Goal: Find specific page/section: Find specific page/section

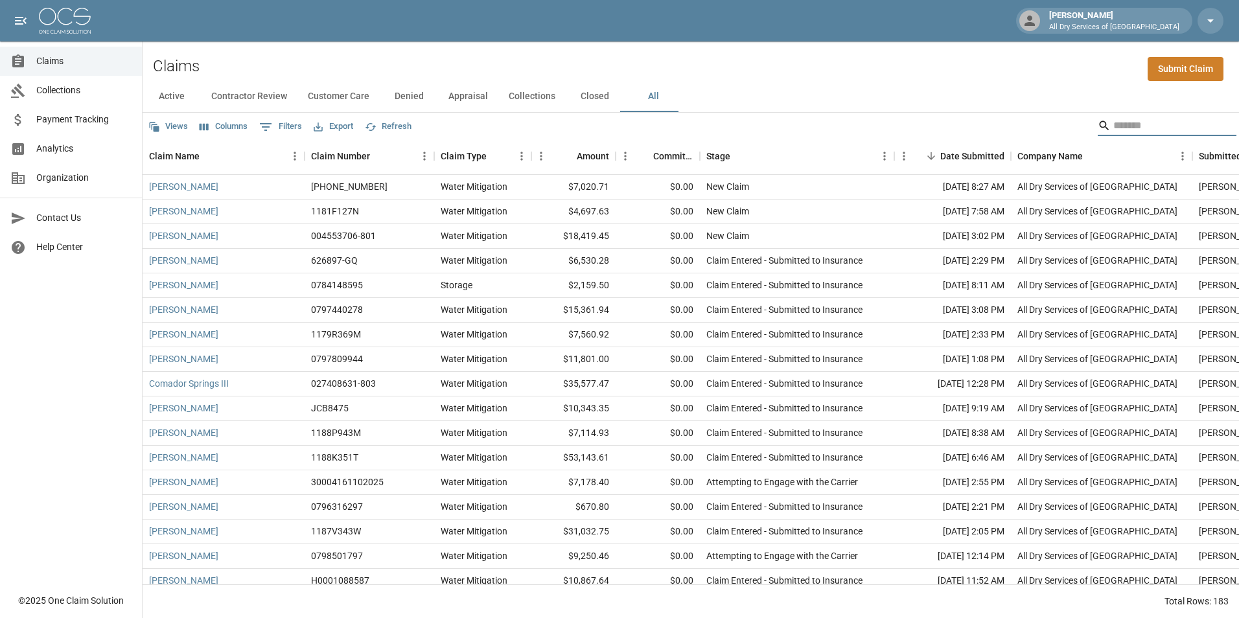
click at [1130, 121] on input "Search" at bounding box center [1165, 125] width 104 height 21
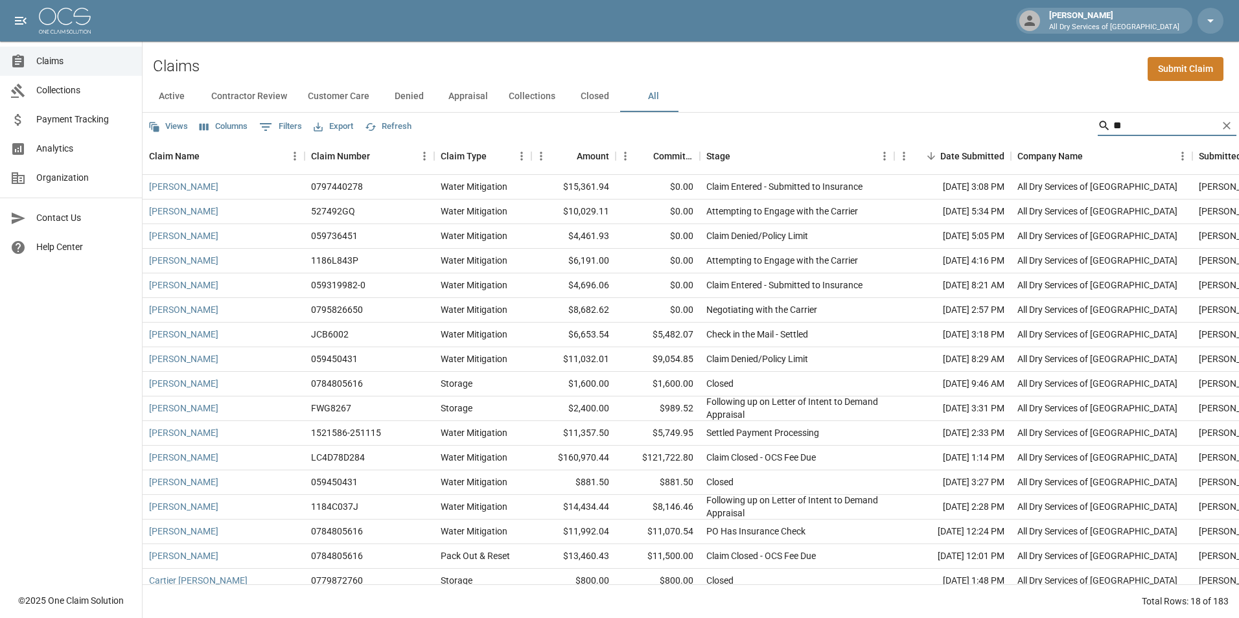
type input "*"
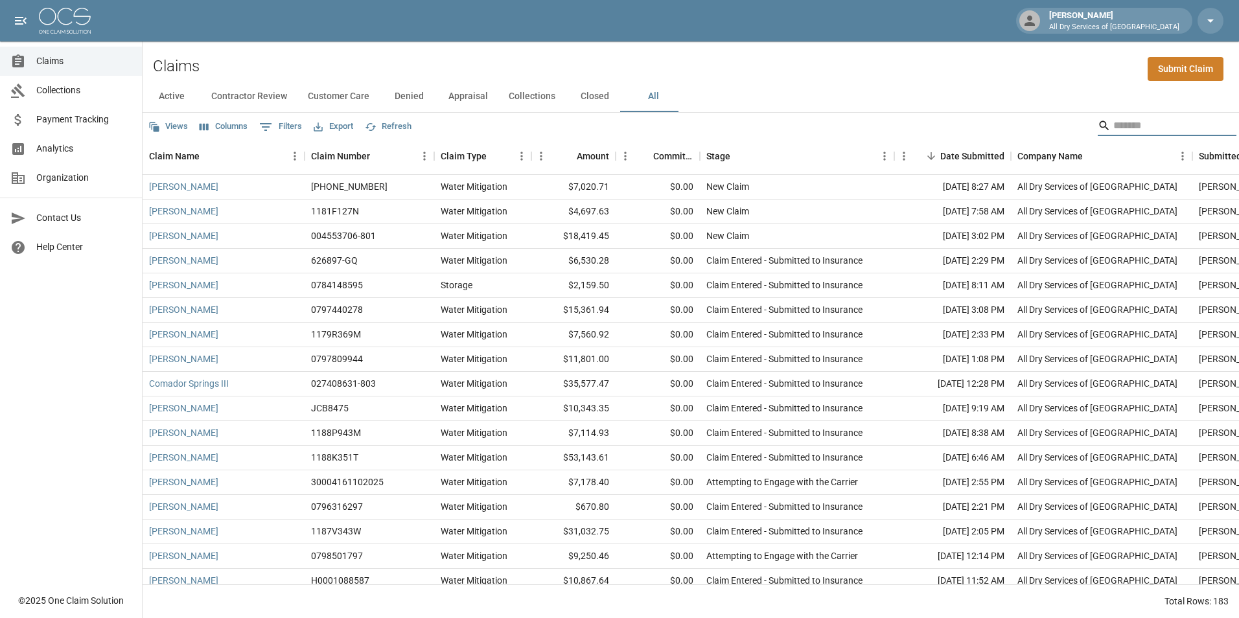
click at [1123, 129] on input "Search" at bounding box center [1165, 125] width 104 height 21
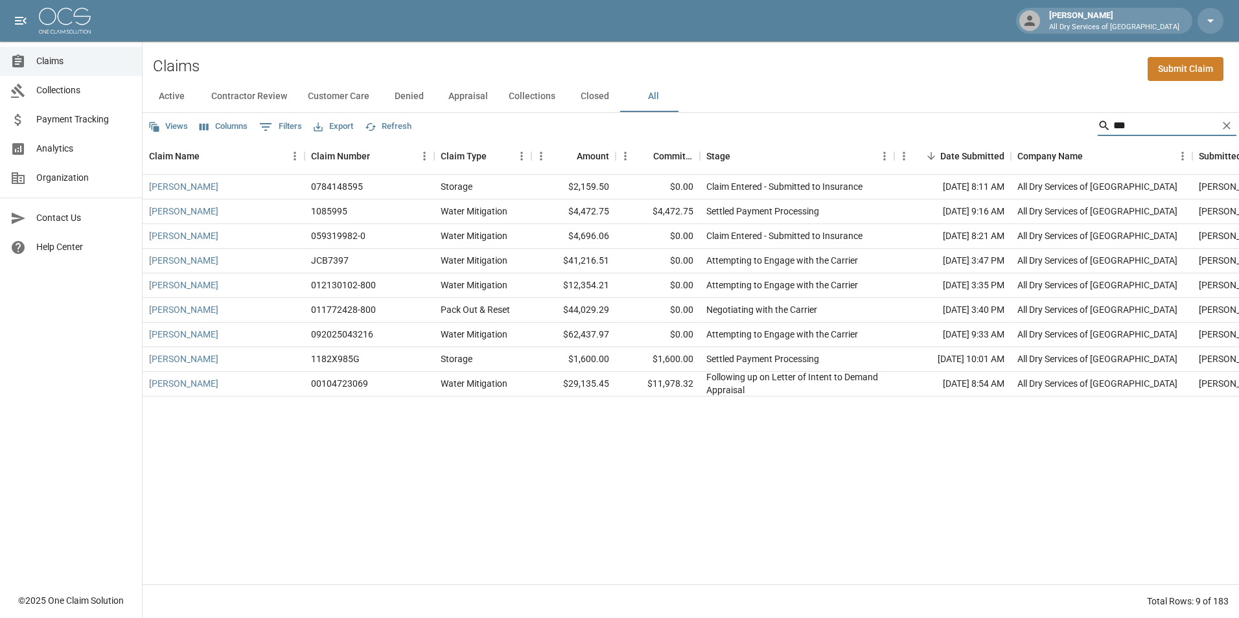
type input "***"
click at [268, 234] on div "[PERSON_NAME]" at bounding box center [224, 236] width 162 height 25
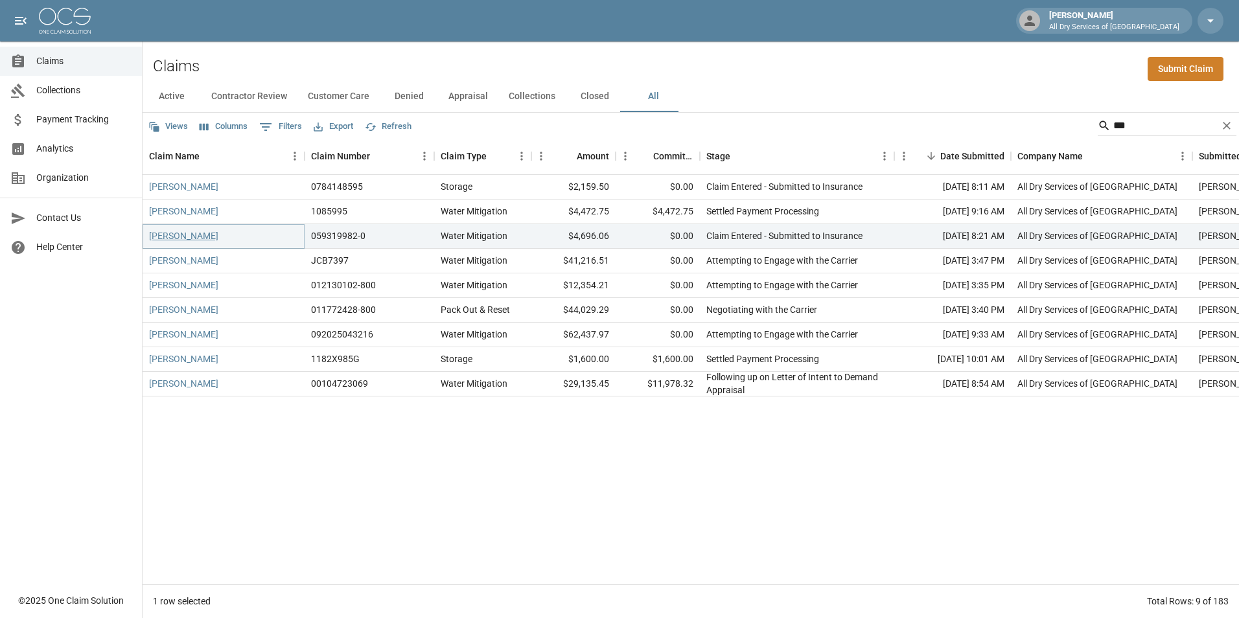
click at [200, 234] on link "[PERSON_NAME]" at bounding box center [183, 235] width 69 height 13
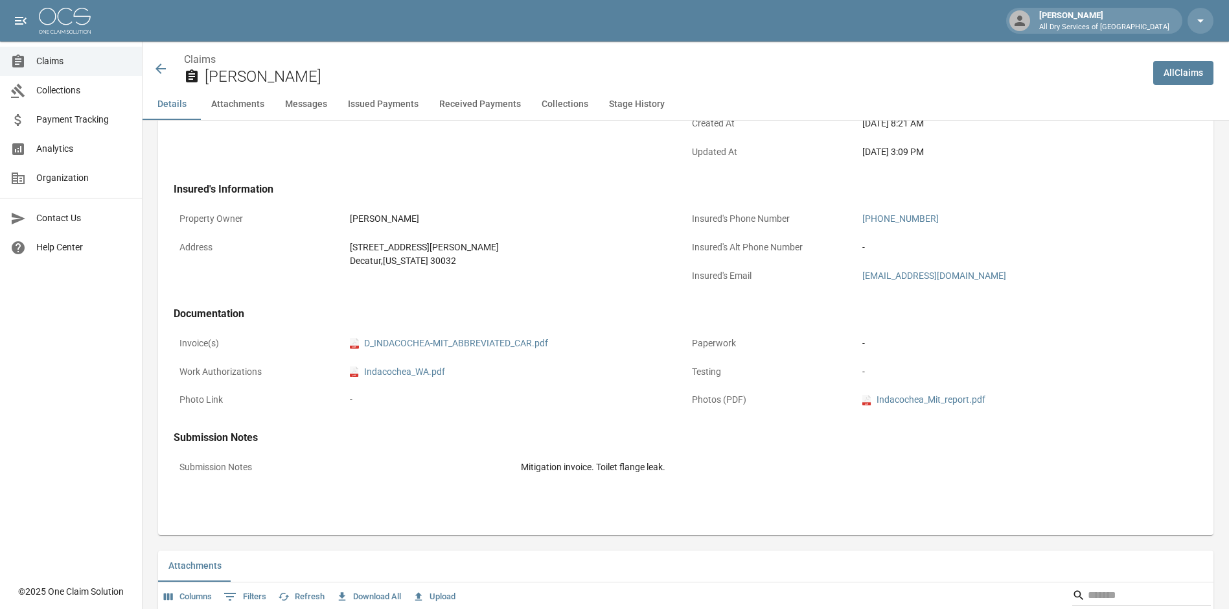
scroll to position [324, 0]
click at [469, 346] on link "pdf D_INDACOCHEA-MIT_ABBREVIATED_CAR.pdf" at bounding box center [449, 343] width 198 height 14
click at [73, 61] on span "Claims" at bounding box center [83, 61] width 95 height 14
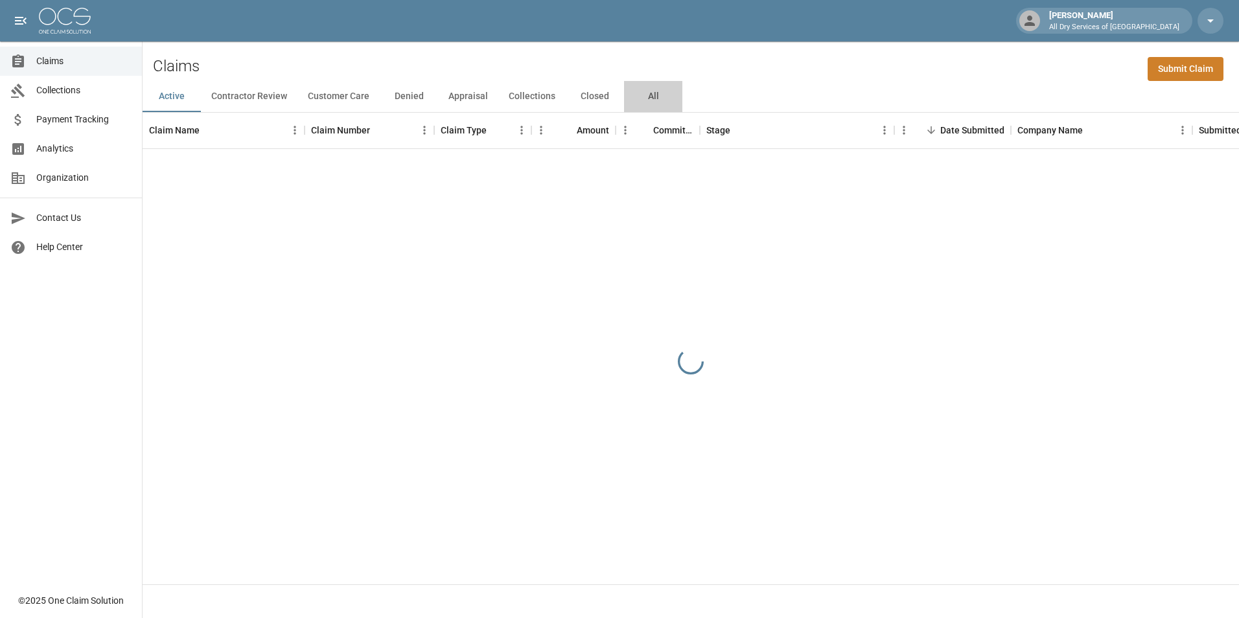
click at [655, 95] on button "All" at bounding box center [653, 96] width 58 height 31
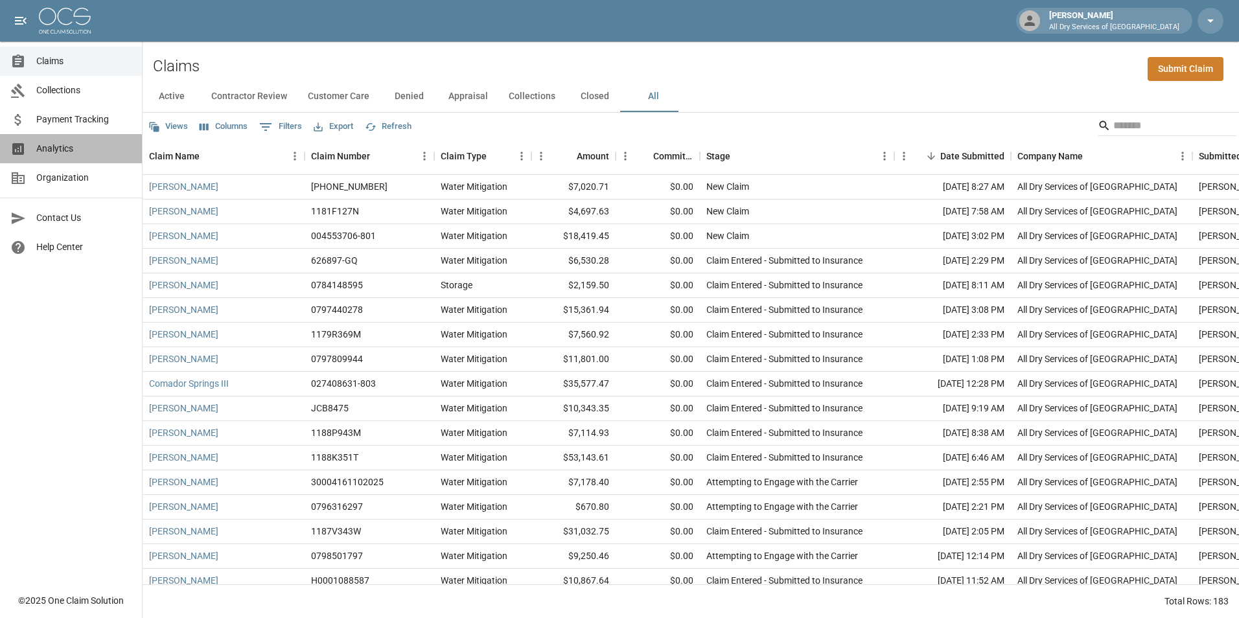
click at [93, 152] on span "Analytics" at bounding box center [83, 149] width 95 height 14
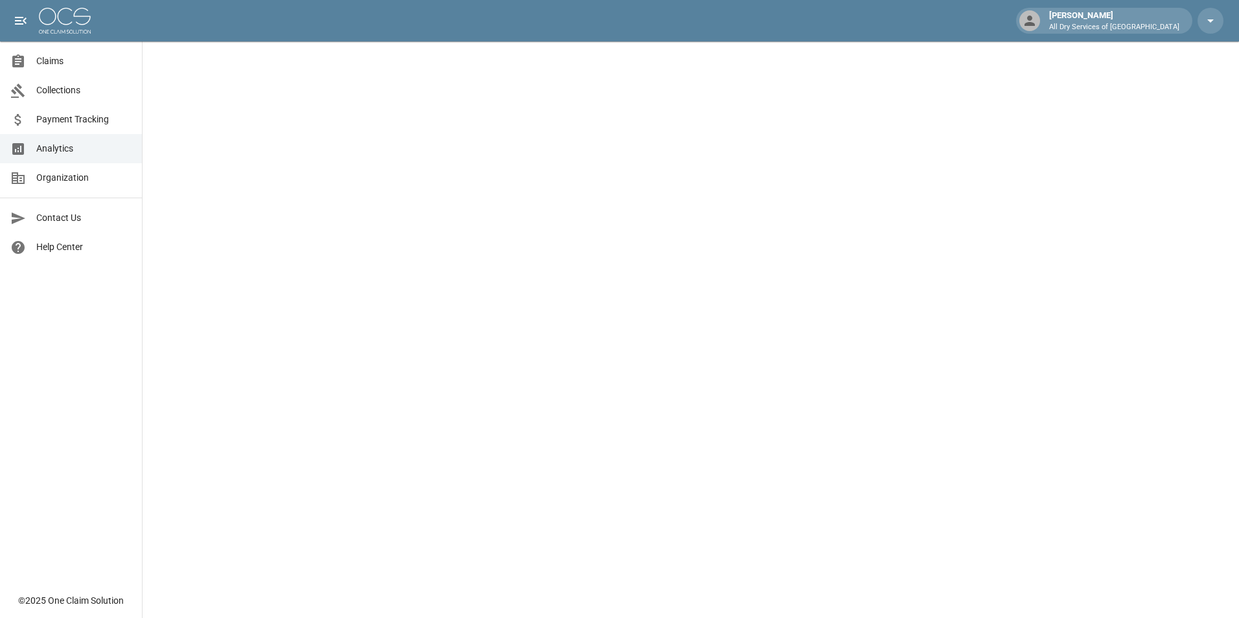
click at [58, 146] on span "Analytics" at bounding box center [83, 149] width 95 height 14
click at [62, 73] on link "Claims" at bounding box center [71, 61] width 142 height 29
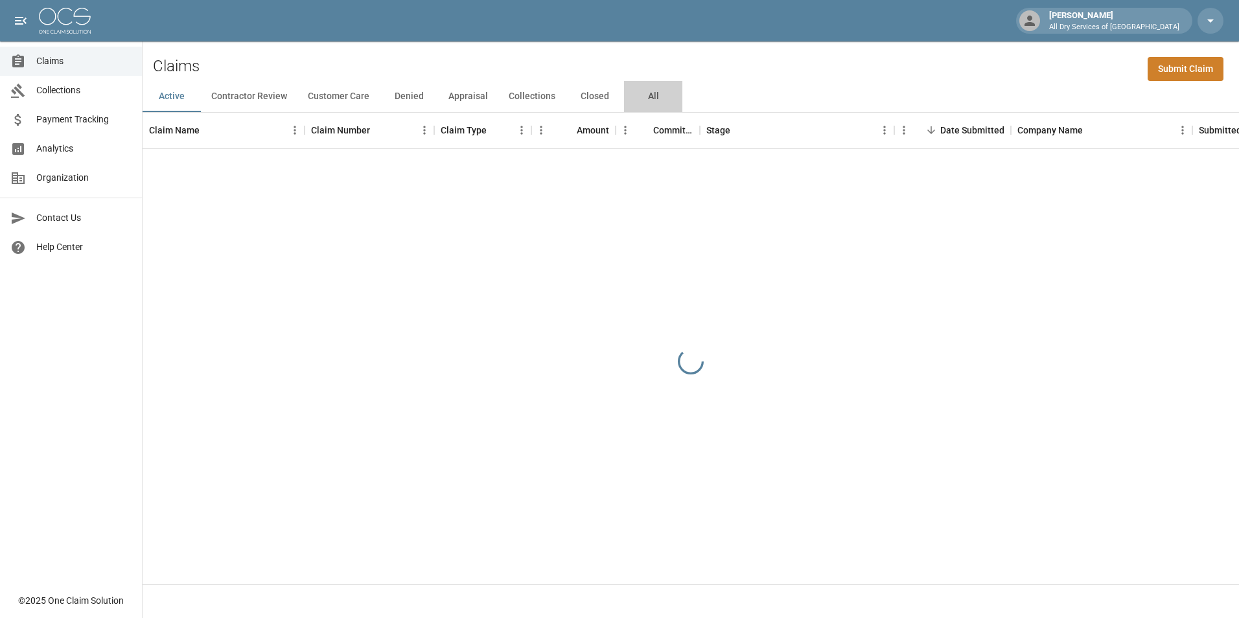
click at [647, 93] on button "All" at bounding box center [653, 96] width 58 height 31
